Goal: Navigation & Orientation: Go to known website

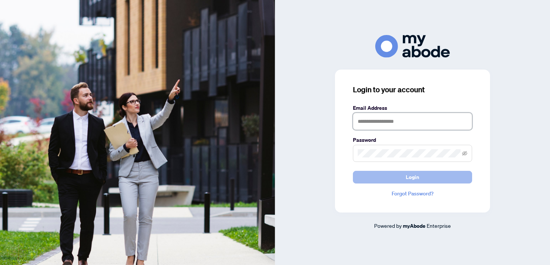
type input "**********"
click at [406, 177] on span "Login" at bounding box center [412, 177] width 13 height 12
